Goal: Task Accomplishment & Management: Manage account settings

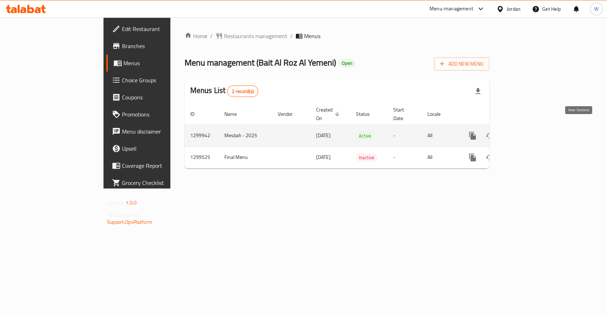
click at [527, 132] on icon "enhanced table" at bounding box center [524, 135] width 6 height 6
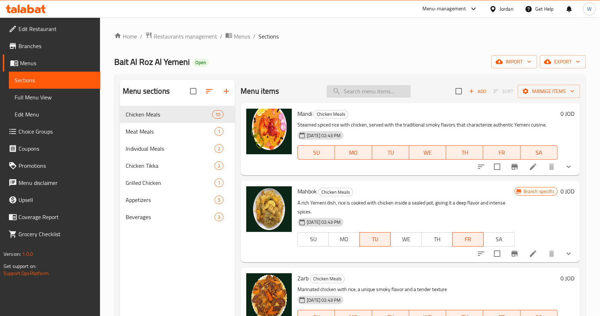
click at [357, 94] on input "search" at bounding box center [369, 91] width 84 height 12
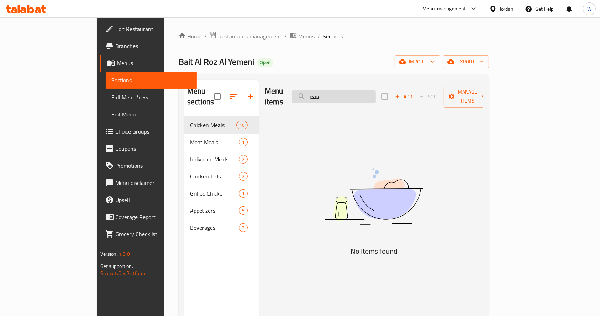
click at [357, 94] on input "سدر" at bounding box center [334, 96] width 84 height 12
type input "ص"
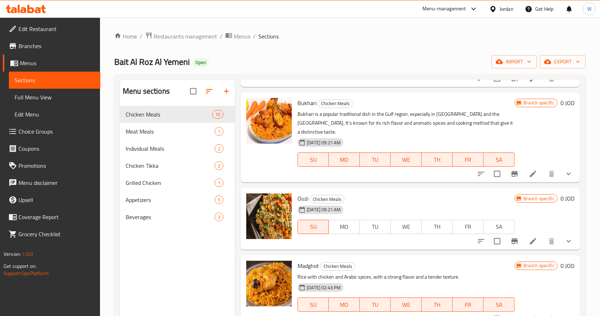
scroll to position [504, 0]
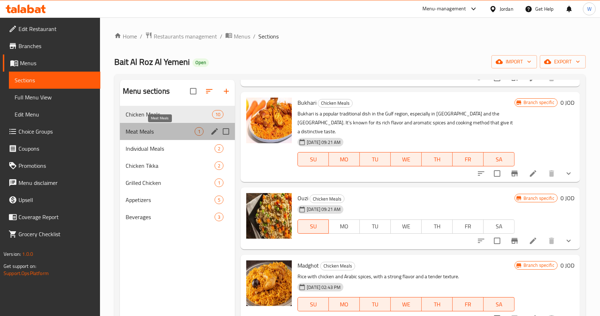
click at [178, 128] on span "Meat Meals" at bounding box center [160, 131] width 69 height 9
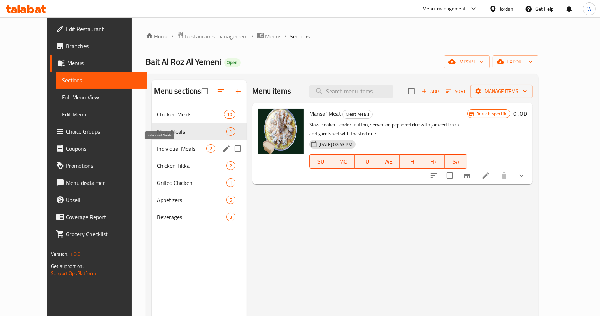
click at [171, 146] on span "Individual Meals" at bounding box center [181, 148] width 49 height 9
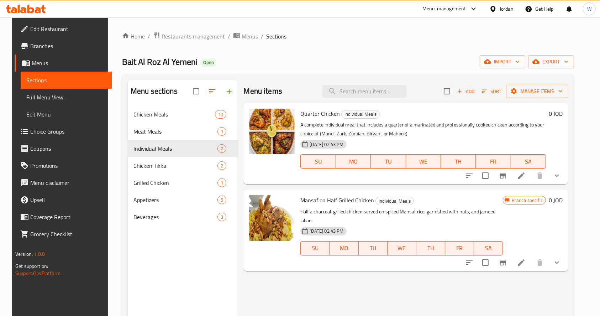
click at [388, 294] on div "Menu items Add Sort Manage items Quarter Chicken Individual Meals A complete in…" at bounding box center [403, 238] width 331 height 316
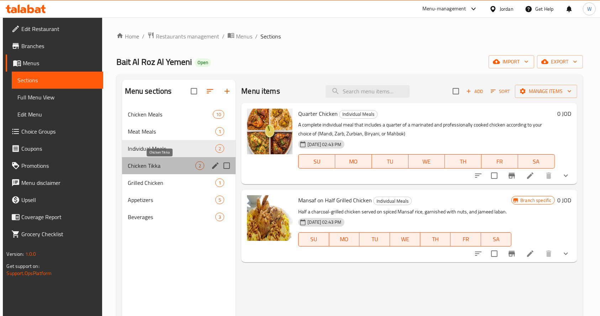
click at [169, 165] on span "Chicken Tikka" at bounding box center [162, 165] width 68 height 9
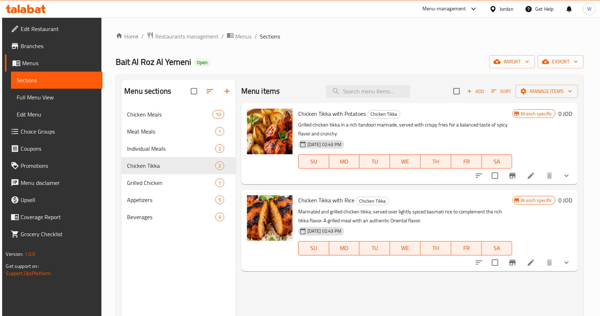
click at [380, 297] on div "Menu items Add Sort Manage items Chicken Tikka with Potatoes Chicken Tikka Gril…" at bounding box center [407, 238] width 342 height 316
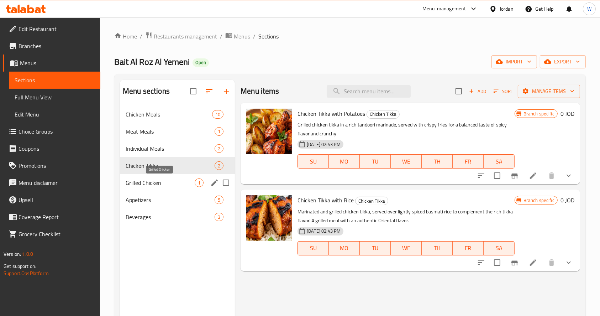
click at [162, 185] on span "Grilled Chicken" at bounding box center [160, 182] width 69 height 9
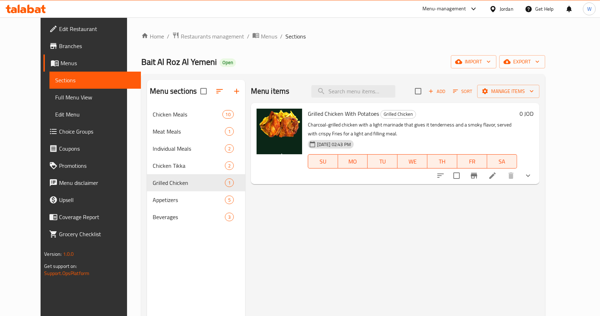
click at [397, 224] on div "Menu items Add Sort Manage items Grilled Chicken With Potatoes Grilled Chicken …" at bounding box center [392, 238] width 294 height 316
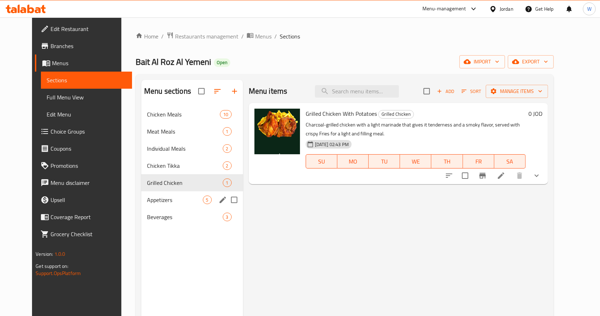
click at [153, 198] on span "Appetizers" at bounding box center [175, 199] width 56 height 9
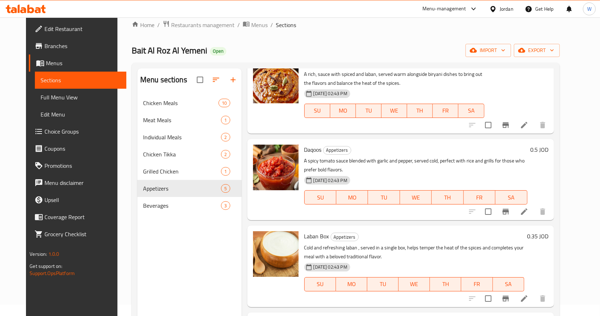
scroll to position [100, 0]
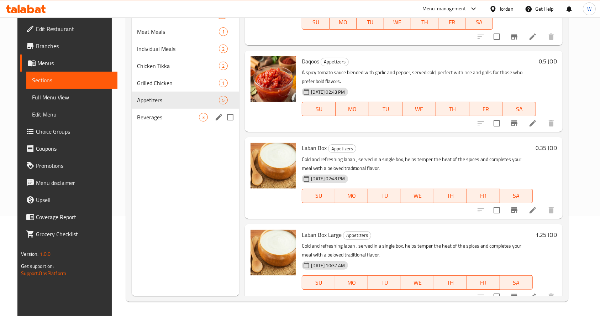
click at [152, 111] on div "Beverages 3" at bounding box center [186, 117] width 108 height 17
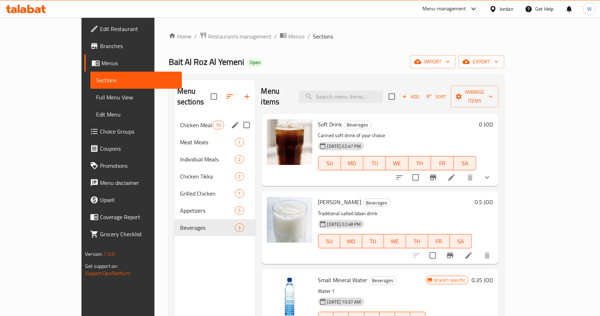
click at [180, 121] on span "Chicken Meals" at bounding box center [196, 125] width 32 height 9
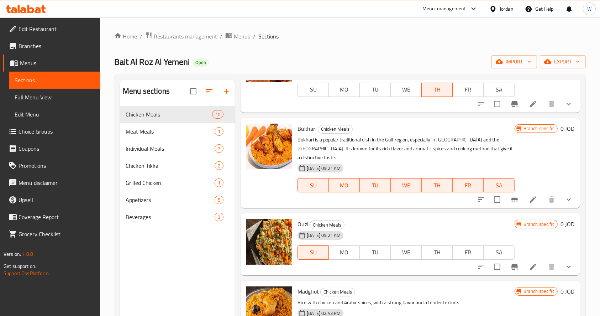
scroll to position [504, 0]
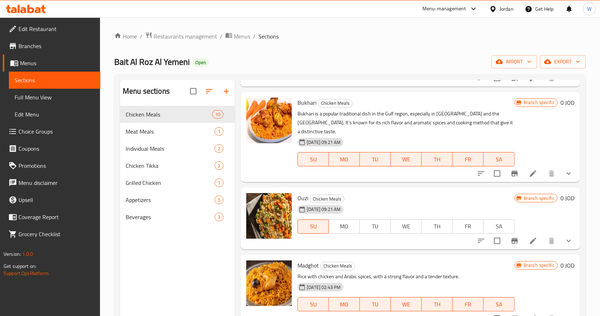
click at [186, 266] on div "Menu sections Chicken Meals 10 Meat Meals 1 Individual Meals 2 Chicken Tikka 2 …" at bounding box center [177, 238] width 115 height 316
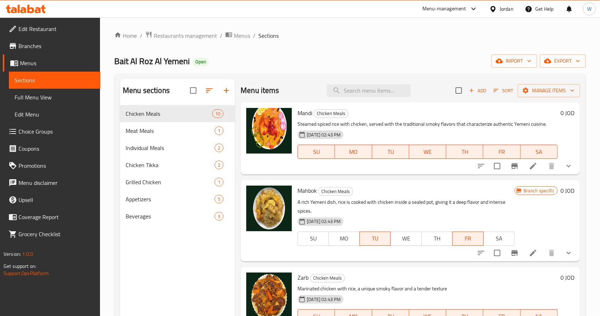
scroll to position [0, 0]
